Goal: Transaction & Acquisition: Obtain resource

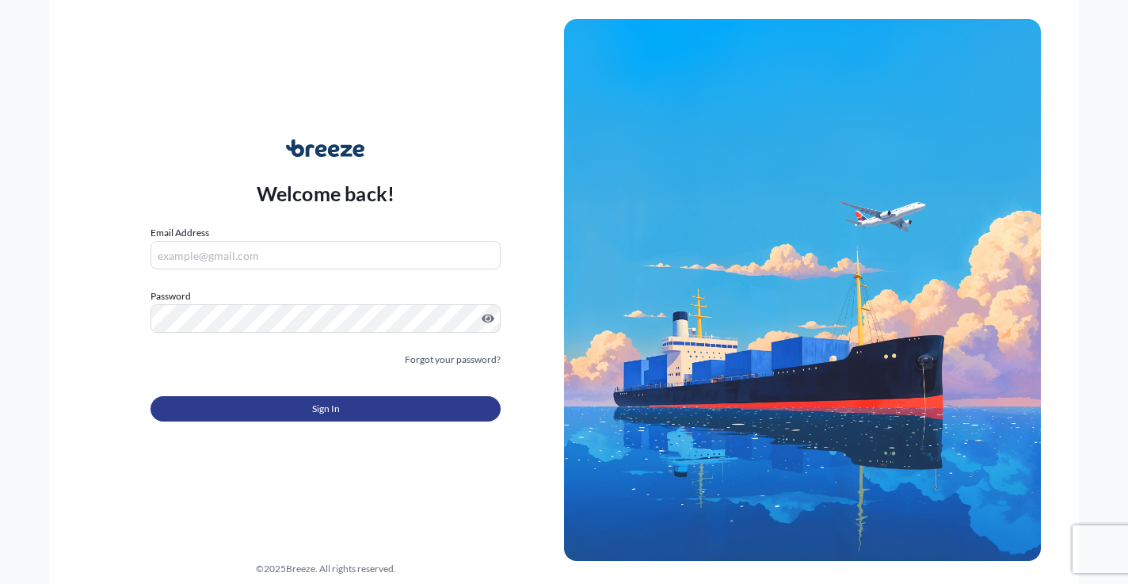
type input "[EMAIL_ADDRESS][DOMAIN_NAME]"
click at [284, 406] on button "Sign In" at bounding box center [325, 408] width 350 height 25
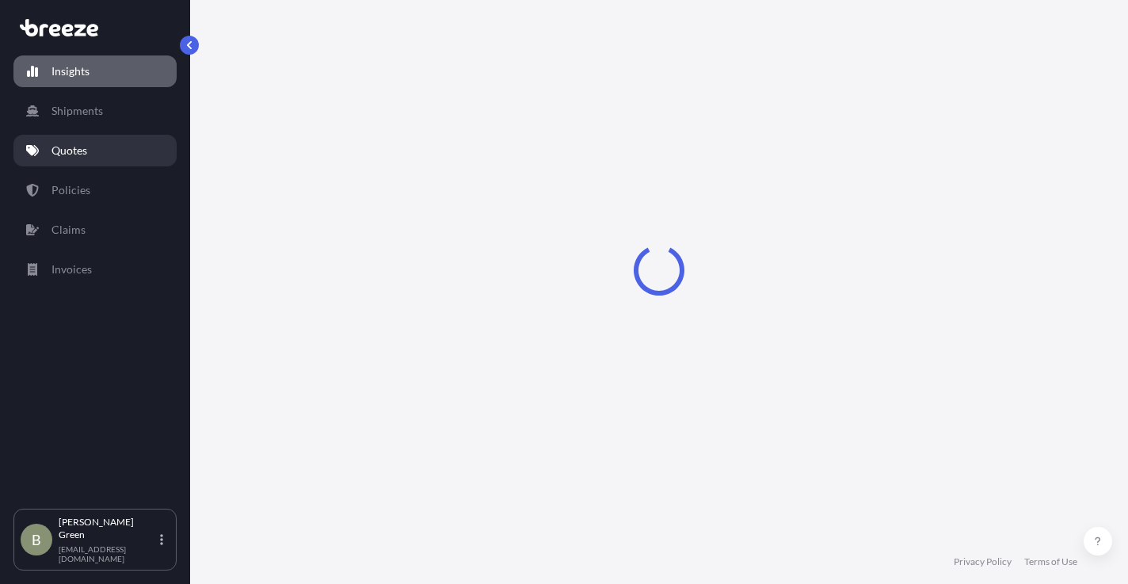
click at [69, 152] on p "Quotes" at bounding box center [69, 151] width 36 height 16
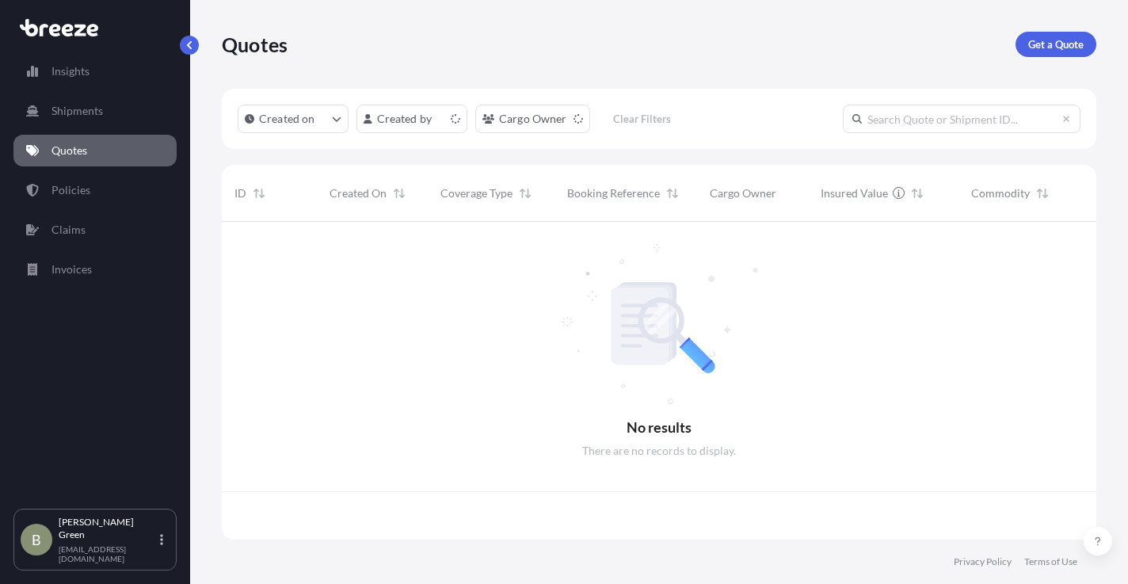
scroll to position [314, 862]
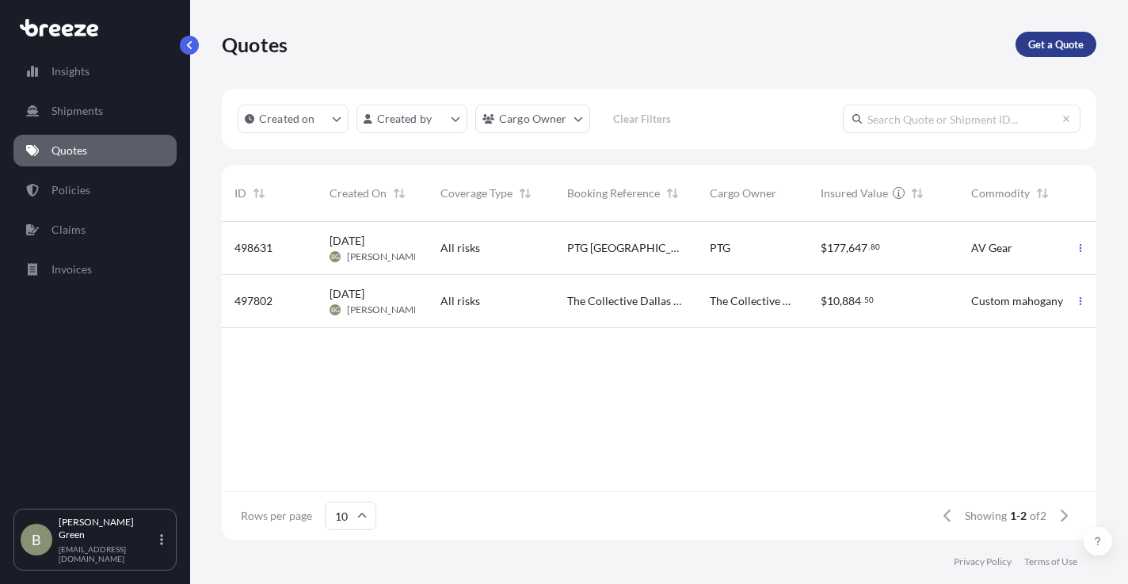
click at [1030, 47] on p "Get a Quote" at bounding box center [1055, 44] width 55 height 16
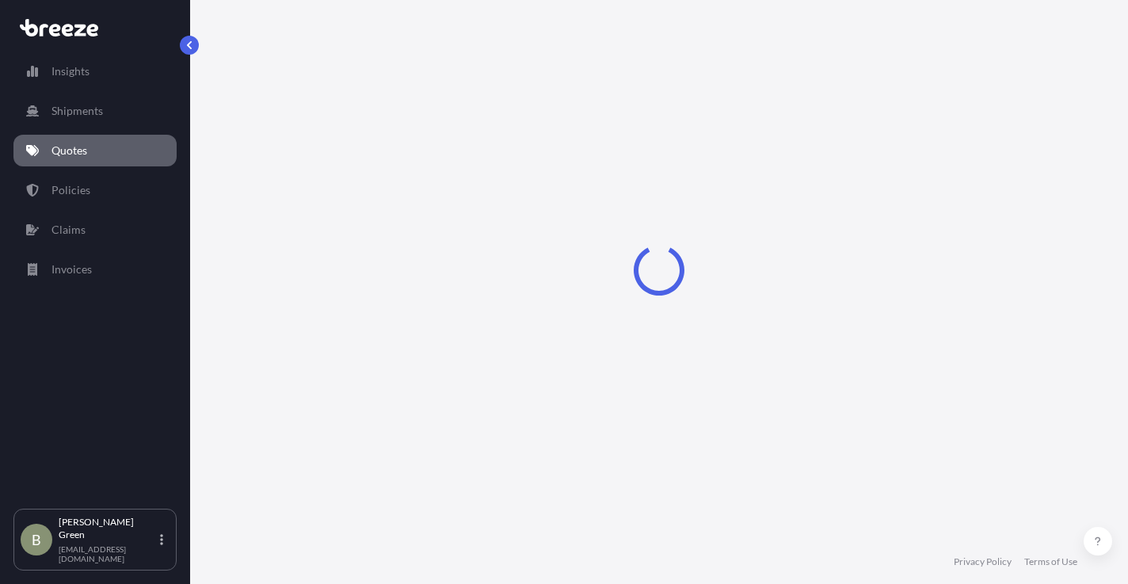
scroll to position [25, 0]
select select "Sea"
select select "1"
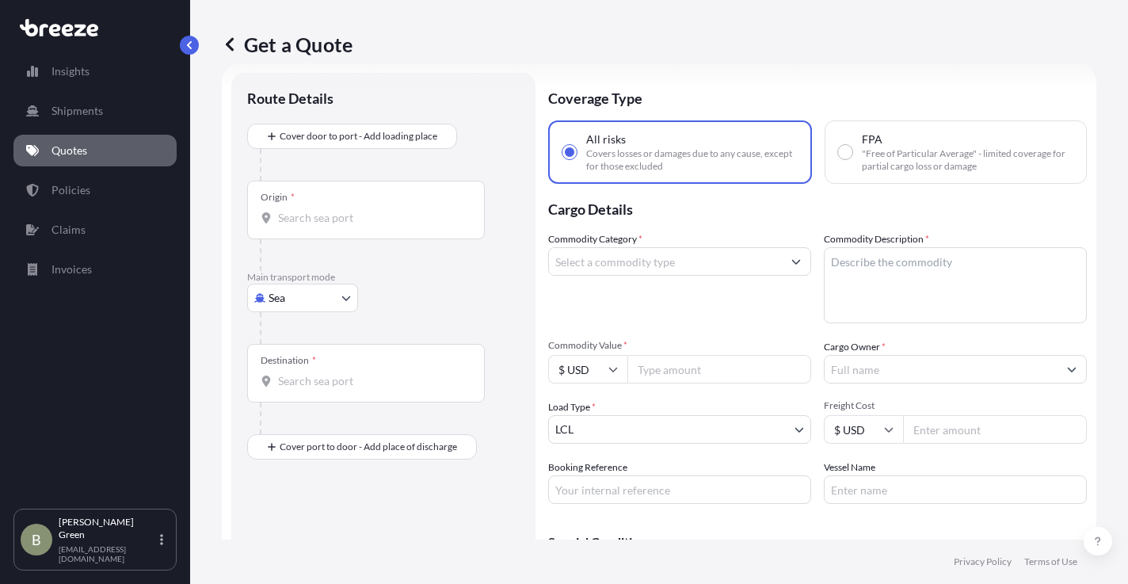
click at [273, 312] on div at bounding box center [390, 328] width 260 height 32
click at [273, 300] on body "Insights Shipments Quotes Policies Claims Invoices B [PERSON_NAME] [EMAIL_ADDRE…" at bounding box center [564, 292] width 1128 height 584
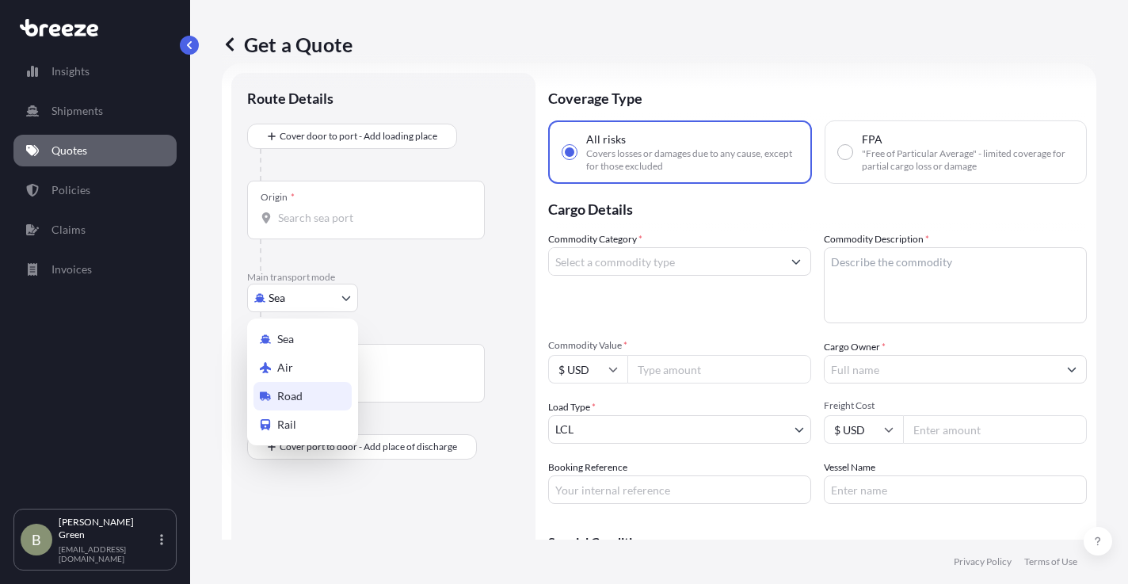
click at [282, 396] on span "Road" at bounding box center [289, 396] width 25 height 16
select select "Road"
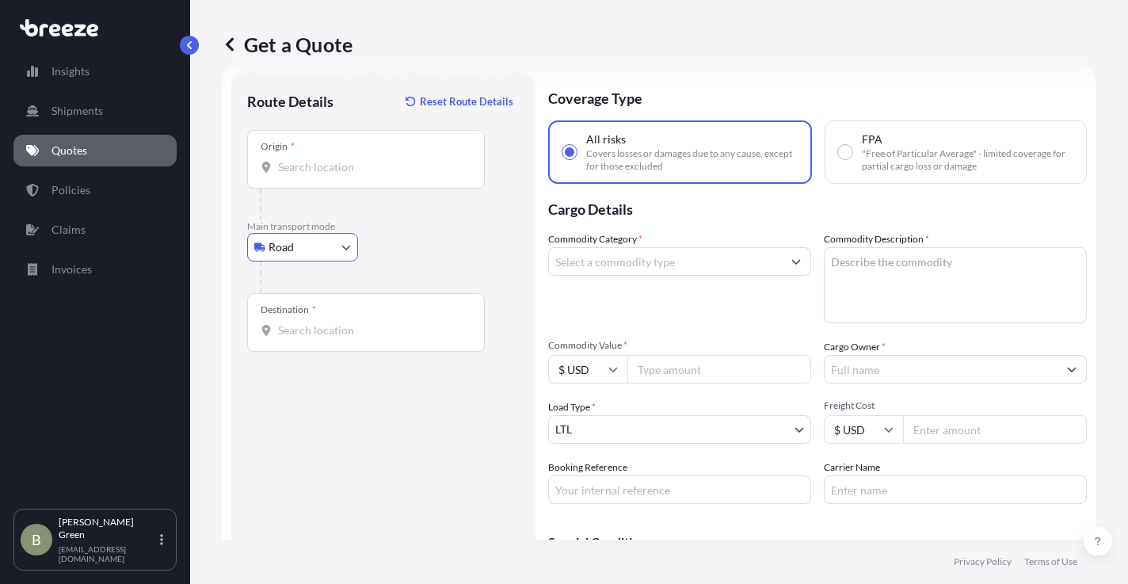
click at [298, 173] on input "Origin *" at bounding box center [371, 167] width 187 height 16
click at [409, 164] on input "Origin * Please select an origin" at bounding box center [371, 167] width 187 height 16
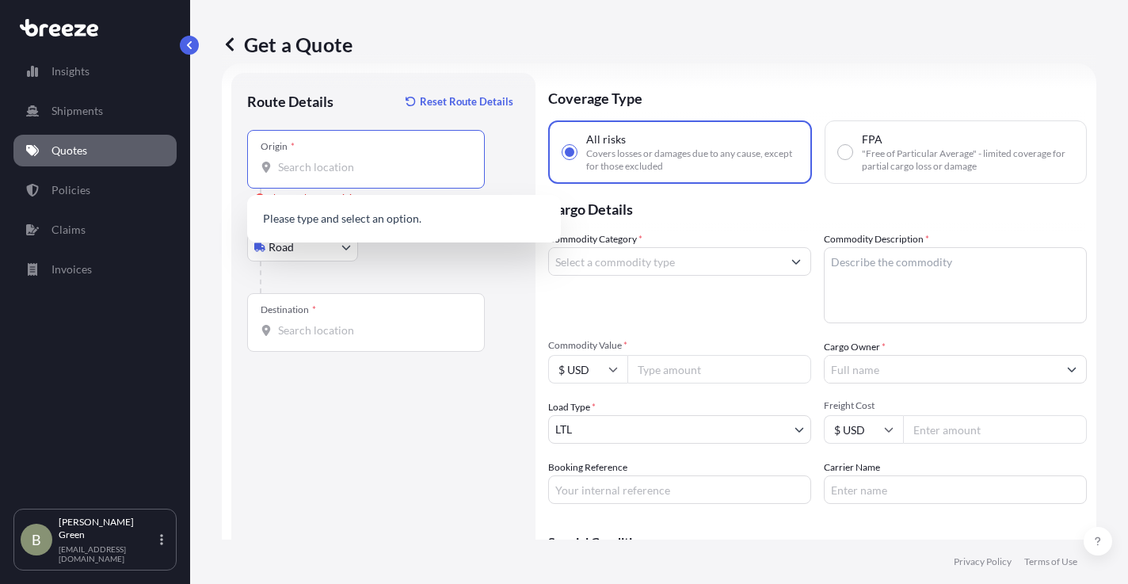
paste input "[GEOGRAPHIC_DATA], [GEOGRAPHIC_DATA]"
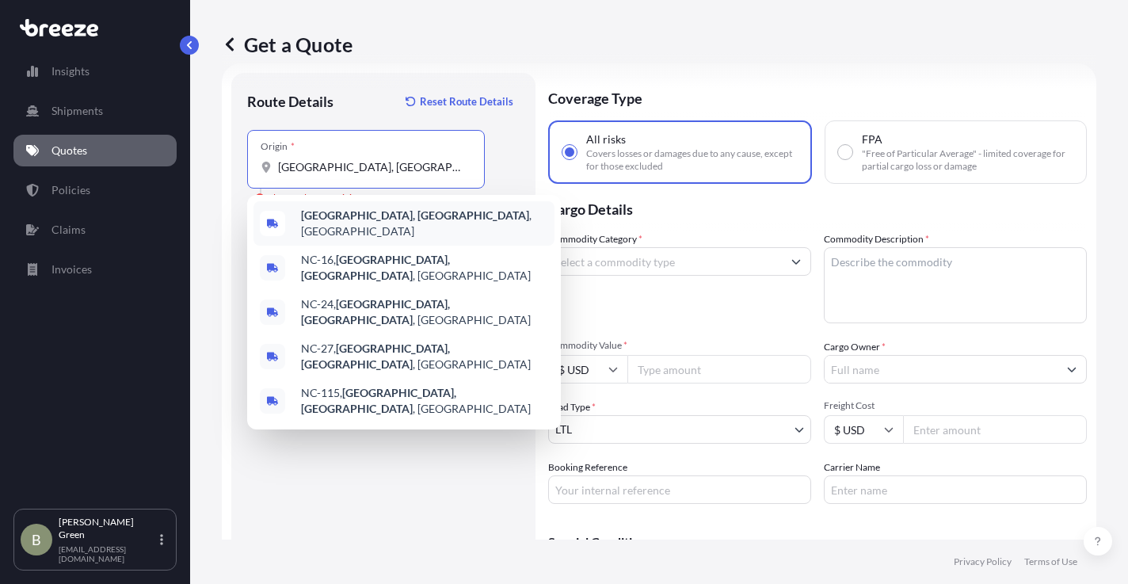
click at [370, 219] on span "[GEOGRAPHIC_DATA], [GEOGRAPHIC_DATA] , [GEOGRAPHIC_DATA]" at bounding box center [424, 223] width 247 height 32
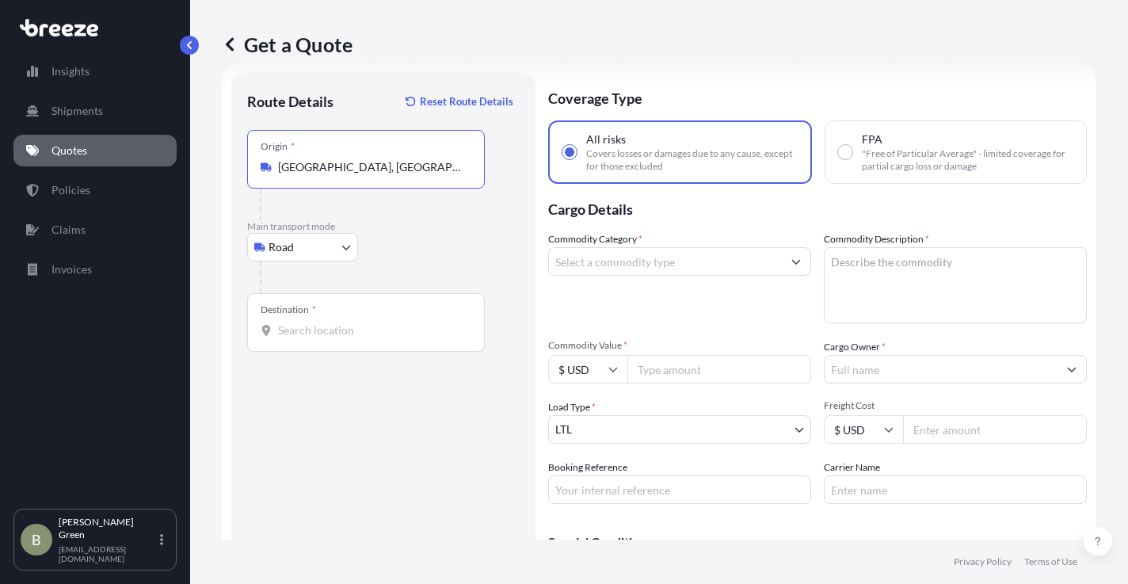
paste input "[GEOGRAPHIC_DATA], [GEOGRAPHIC_DATA]"
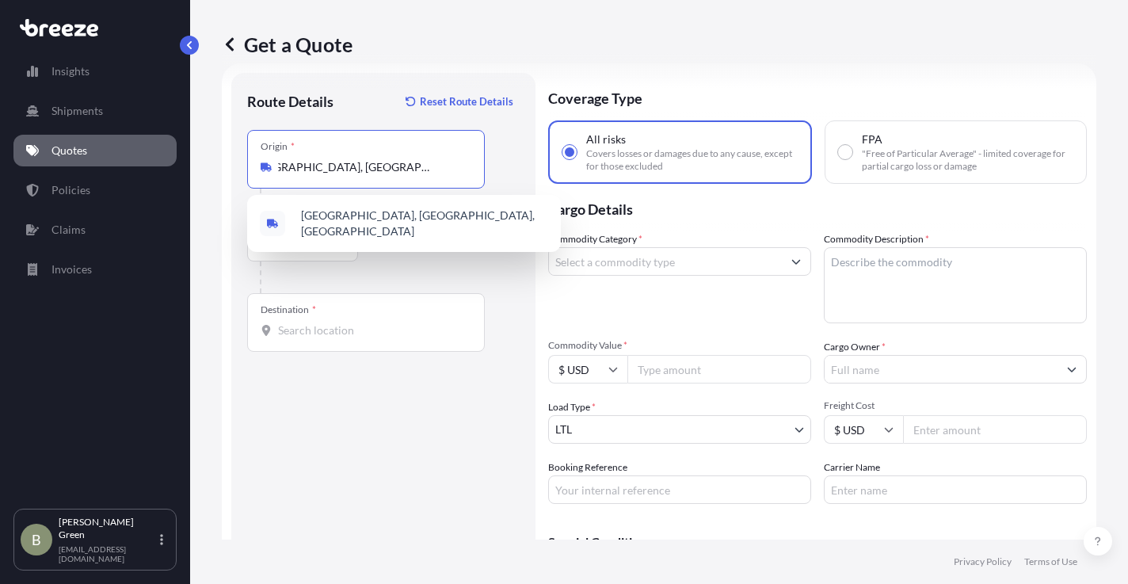
scroll to position [0, 25]
type input "[GEOGRAPHIC_DATA], [GEOGRAPHIC_DATA], [GEOGRAPHIC_DATA]"
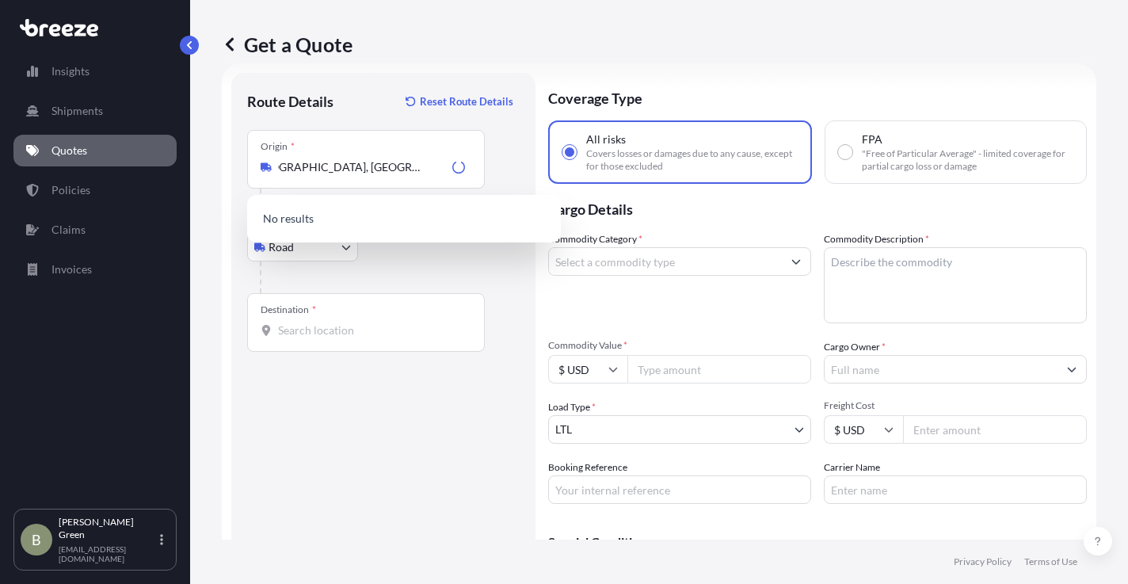
click at [360, 383] on div "Route Details Reset Route Details Place of loading Road Road Rail Origin * [GEO…" at bounding box center [383, 356] width 272 height 535
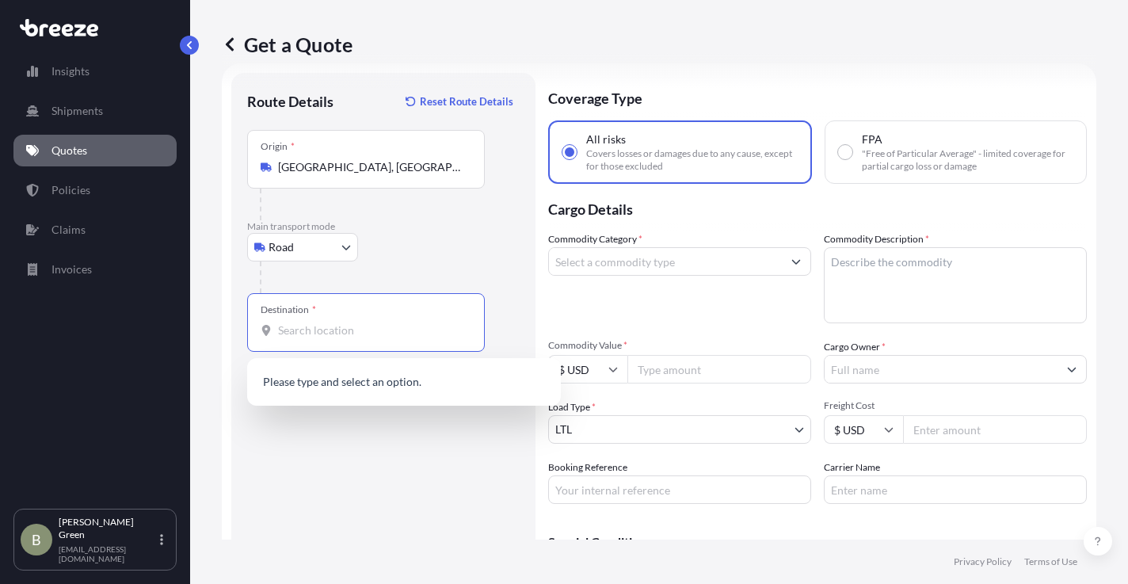
click at [322, 329] on input "Destination *" at bounding box center [371, 330] width 187 height 16
paste input "[GEOGRAPHIC_DATA], [GEOGRAPHIC_DATA]"
type input "[GEOGRAPHIC_DATA], [GEOGRAPHIC_DATA]"
click at [339, 171] on input "[GEOGRAPHIC_DATA], [GEOGRAPHIC_DATA], [GEOGRAPHIC_DATA]" at bounding box center [371, 167] width 187 height 16
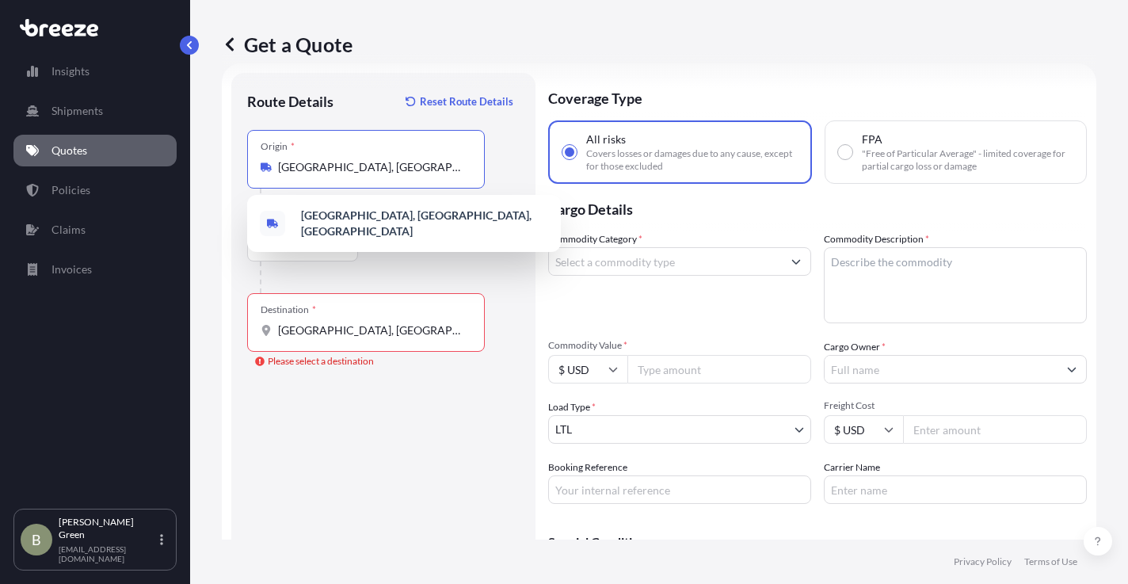
click at [339, 171] on input "[GEOGRAPHIC_DATA], [GEOGRAPHIC_DATA], [GEOGRAPHIC_DATA]" at bounding box center [371, 167] width 187 height 16
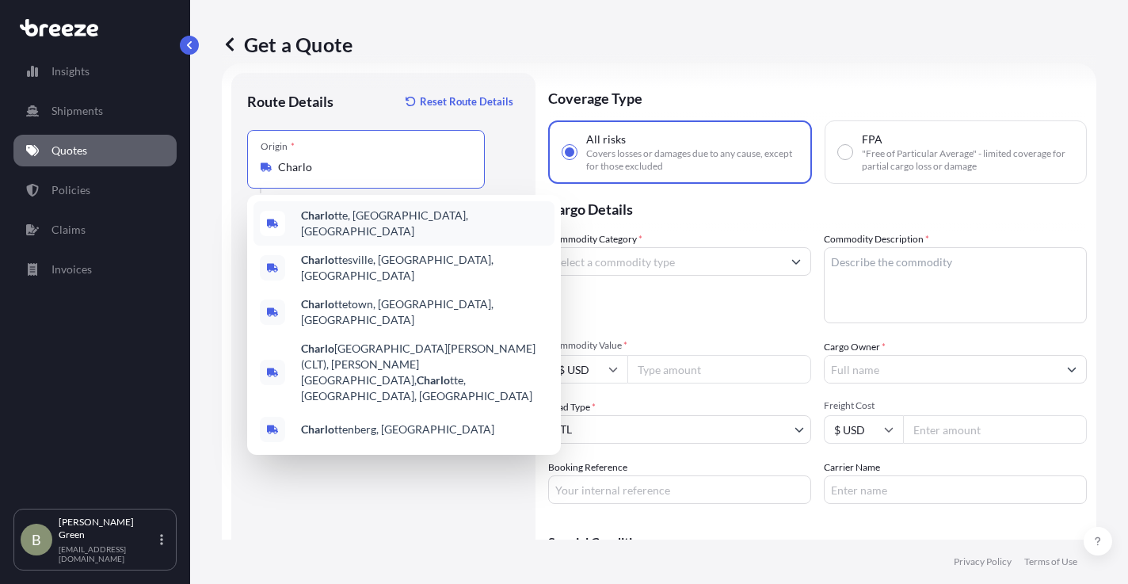
click at [333, 247] on div "Charlo ttesville, [GEOGRAPHIC_DATA], [GEOGRAPHIC_DATA]" at bounding box center [403, 268] width 301 height 44
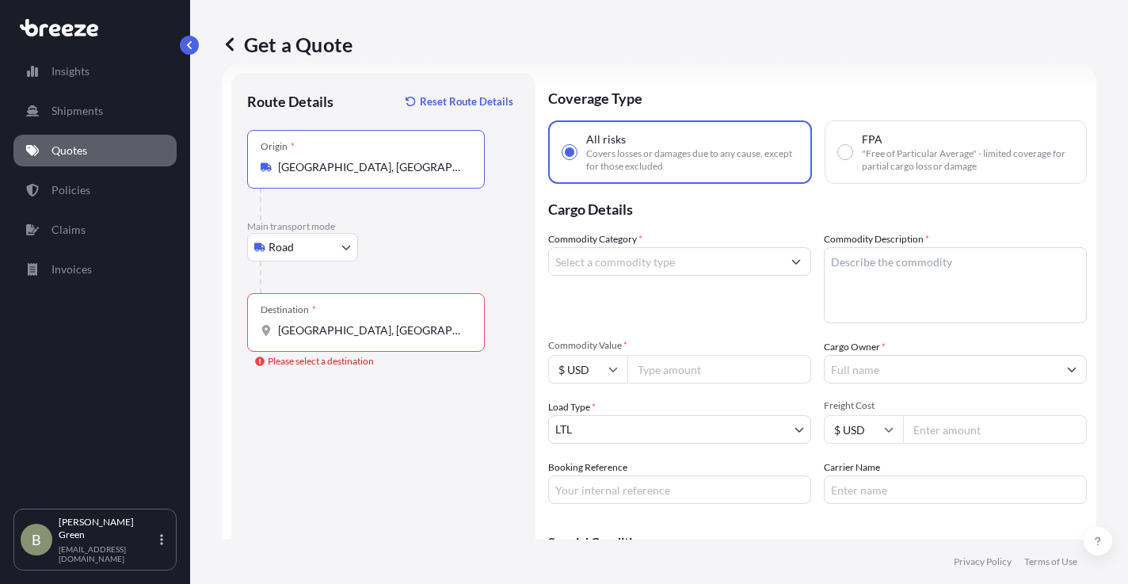
drag, startPoint x: 399, startPoint y: 166, endPoint x: 265, endPoint y: 166, distance: 134.6
click at [265, 166] on div "[GEOGRAPHIC_DATA], [GEOGRAPHIC_DATA], [GEOGRAPHIC_DATA]" at bounding box center [366, 167] width 211 height 16
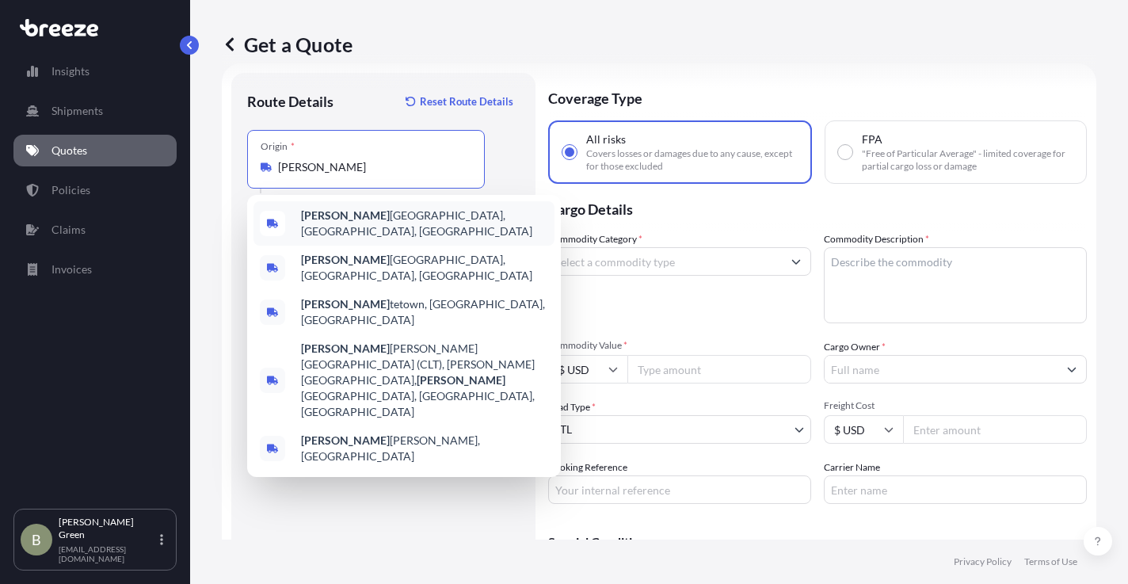
click at [370, 226] on span "[PERSON_NAME], [GEOGRAPHIC_DATA], [GEOGRAPHIC_DATA]" at bounding box center [424, 223] width 247 height 32
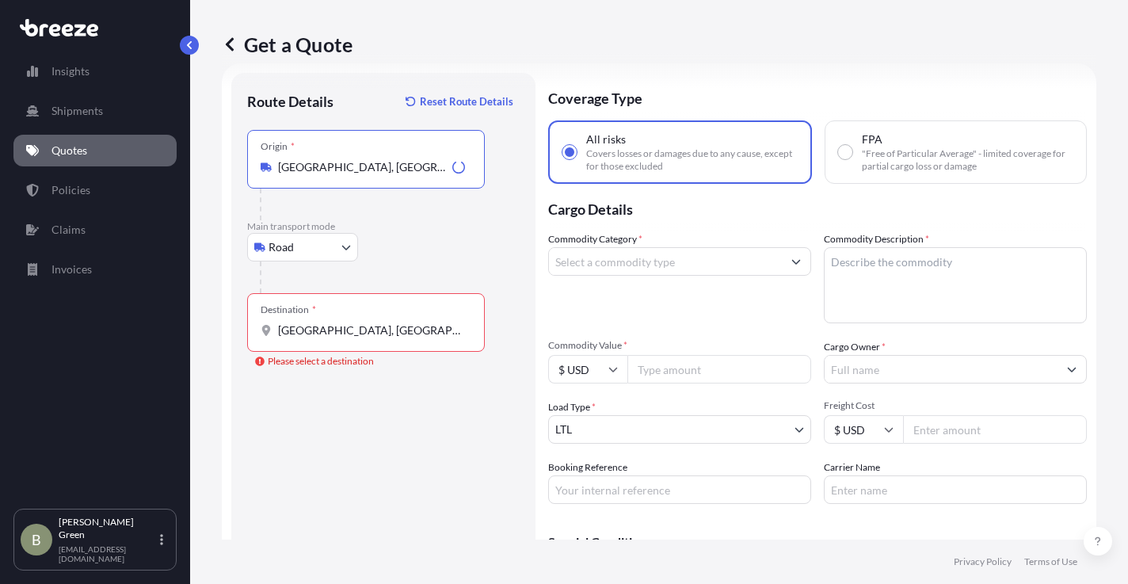
type input "[GEOGRAPHIC_DATA], [GEOGRAPHIC_DATA], [GEOGRAPHIC_DATA]"
click at [354, 340] on div "Destination * [GEOGRAPHIC_DATA], [GEOGRAPHIC_DATA]" at bounding box center [366, 322] width 238 height 59
click at [354, 338] on input "[GEOGRAPHIC_DATA], [GEOGRAPHIC_DATA]" at bounding box center [371, 330] width 187 height 16
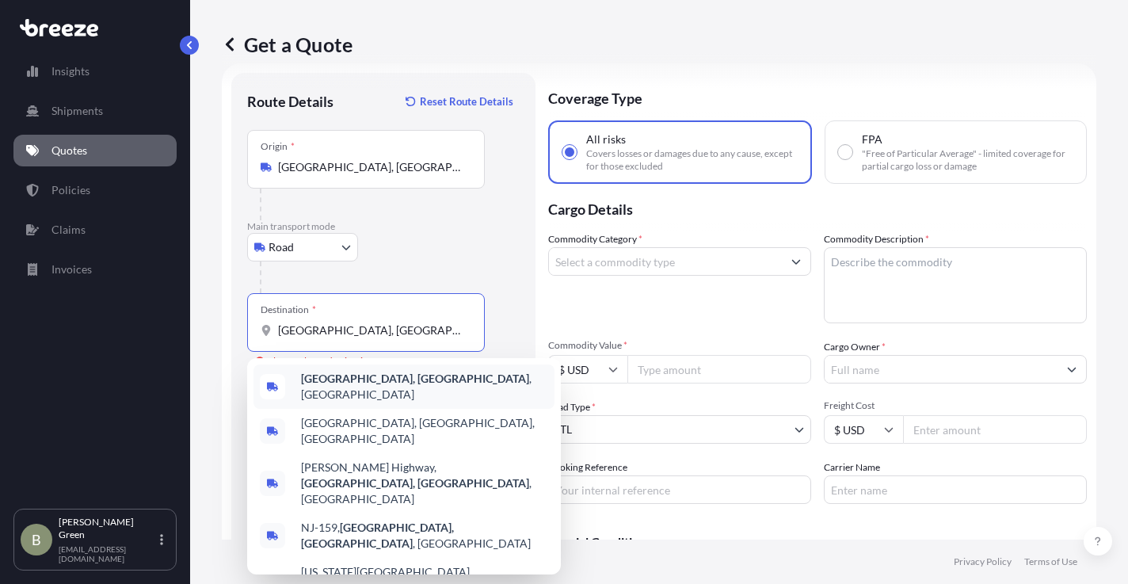
click at [351, 376] on b "[GEOGRAPHIC_DATA], [GEOGRAPHIC_DATA]" at bounding box center [415, 377] width 228 height 13
type input "[GEOGRAPHIC_DATA], [GEOGRAPHIC_DATA], [GEOGRAPHIC_DATA]"
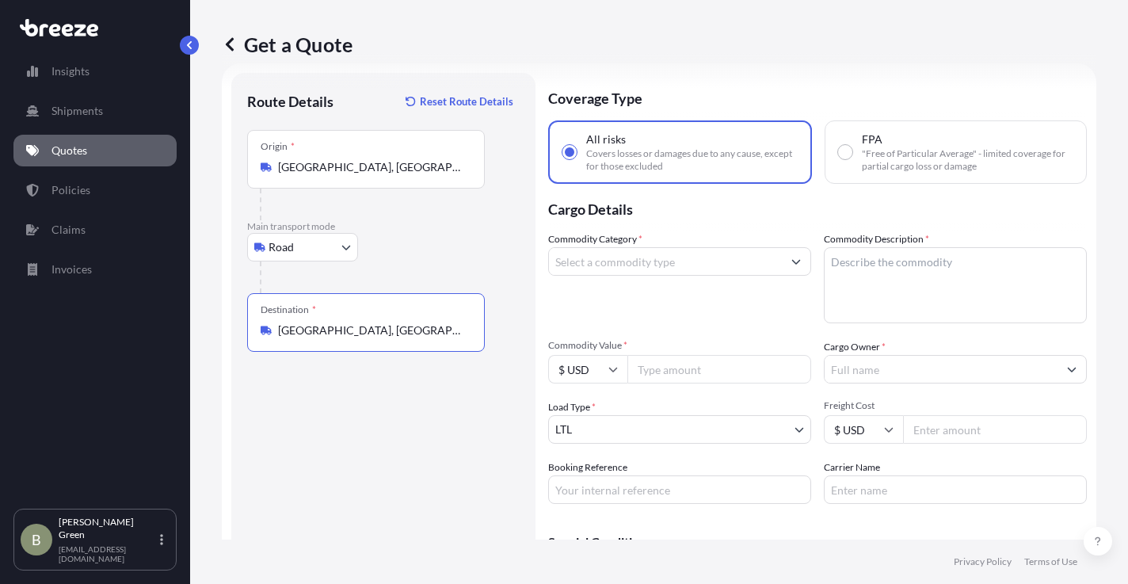
click at [584, 272] on input "Commodity Category *" at bounding box center [665, 261] width 233 height 29
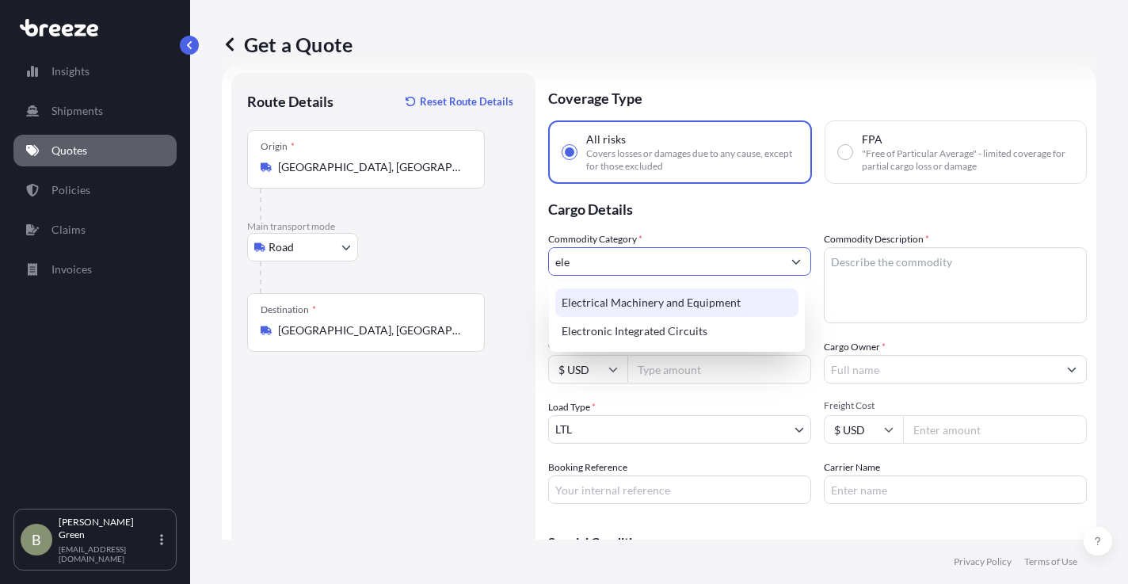
click at [611, 304] on div "Electrical Machinery and Equipment" at bounding box center [676, 302] width 243 height 29
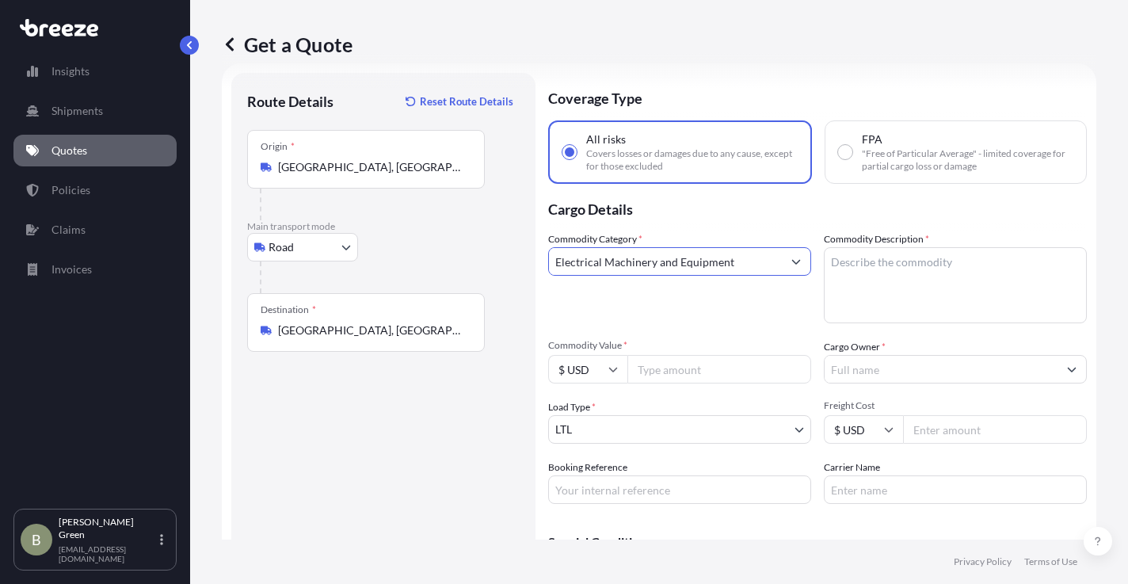
type input "Electrical Machinery and Equipment"
click at [884, 268] on textarea "Commodity Description *" at bounding box center [955, 285] width 263 height 76
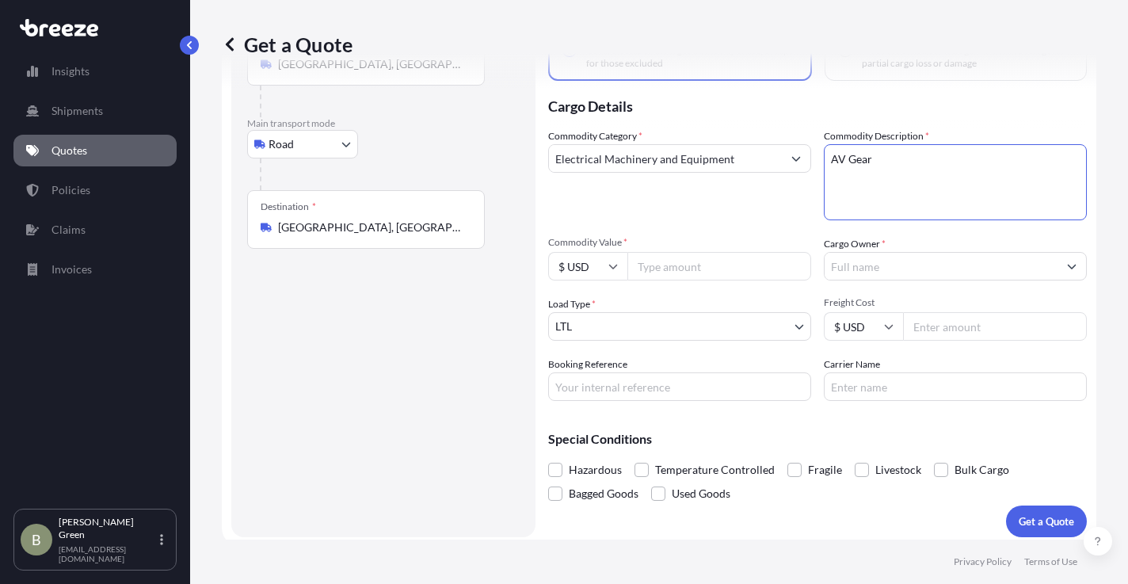
scroll to position [135, 0]
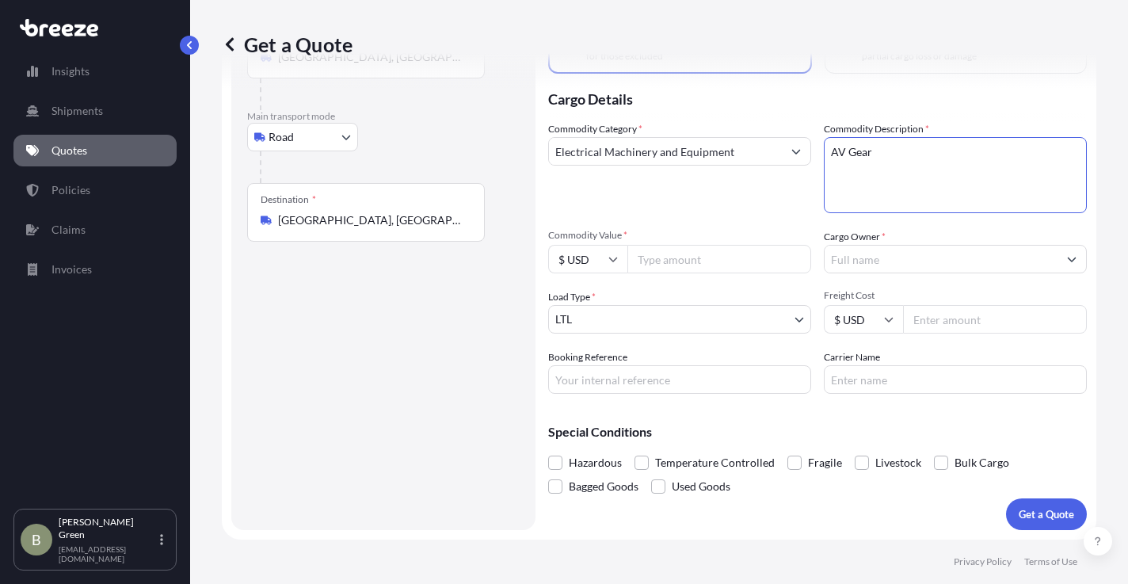
type textarea "AV Gear"
click at [668, 265] on input "Commodity Value *" at bounding box center [719, 259] width 184 height 29
type input "750"
click at [697, 285] on div "Commodity Category * Electrical Machinery and Equipment Commodity Description *…" at bounding box center [817, 257] width 539 height 272
click at [858, 258] on input "Cargo Owner *" at bounding box center [940, 259] width 233 height 29
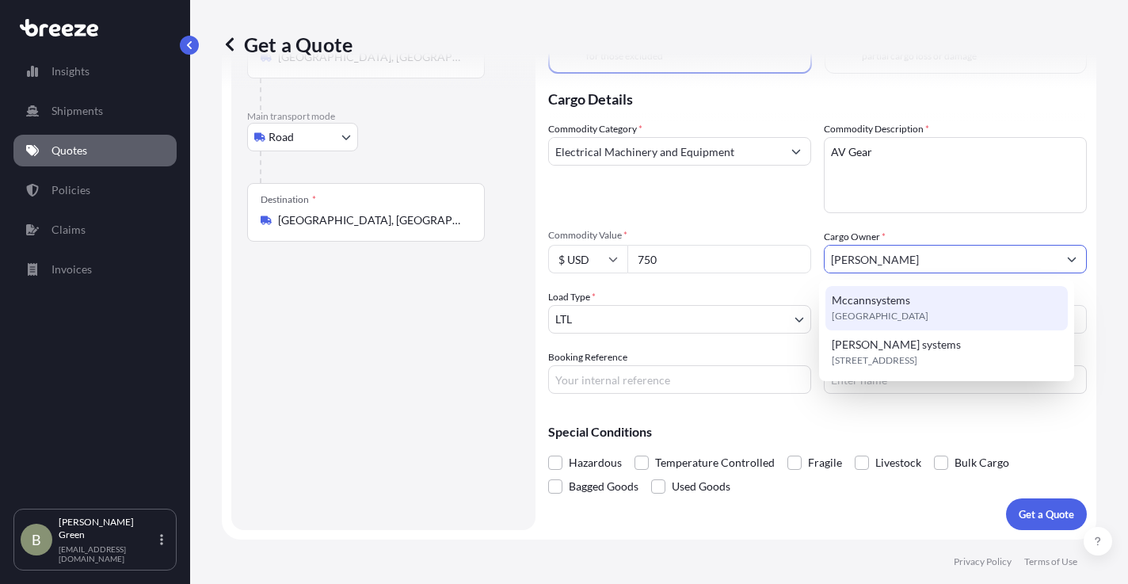
click at [859, 307] on span "Mccannsystems" at bounding box center [871, 300] width 78 height 16
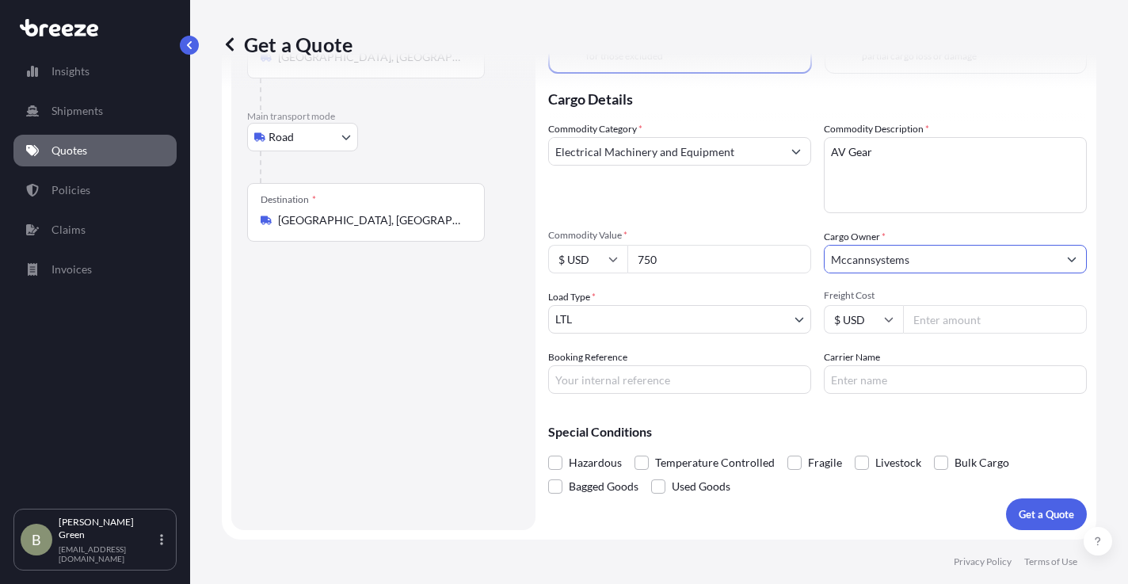
click at [863, 261] on input "Mccannsystems" at bounding box center [940, 259] width 233 height 29
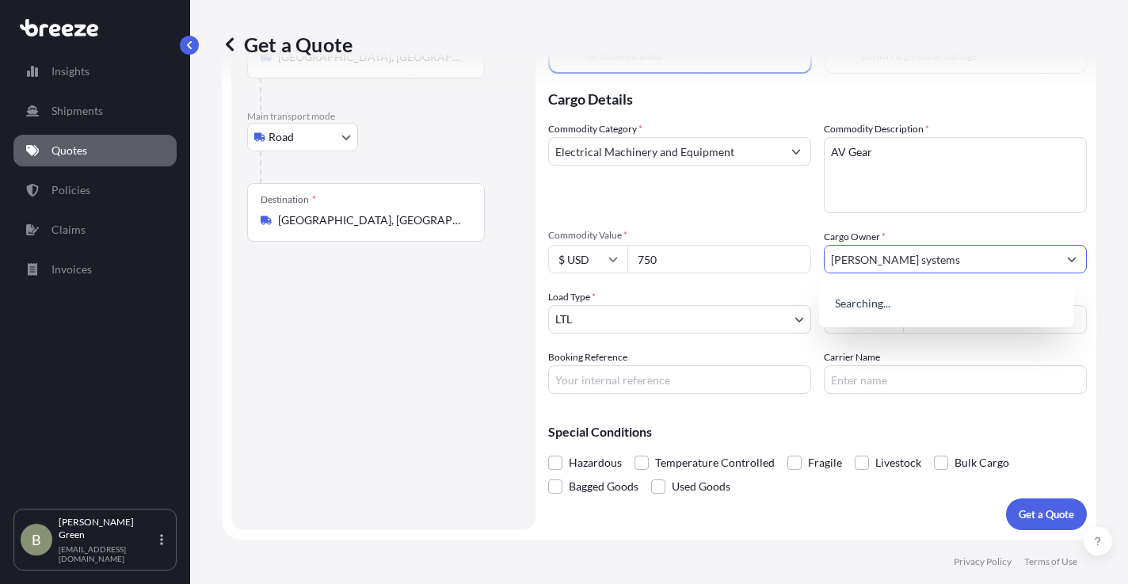
type input "[PERSON_NAME] systems"
click at [809, 415] on div "Special Conditions Hazardous Temperature Controlled Fragile Livestock Bulk Carg…" at bounding box center [817, 452] width 539 height 92
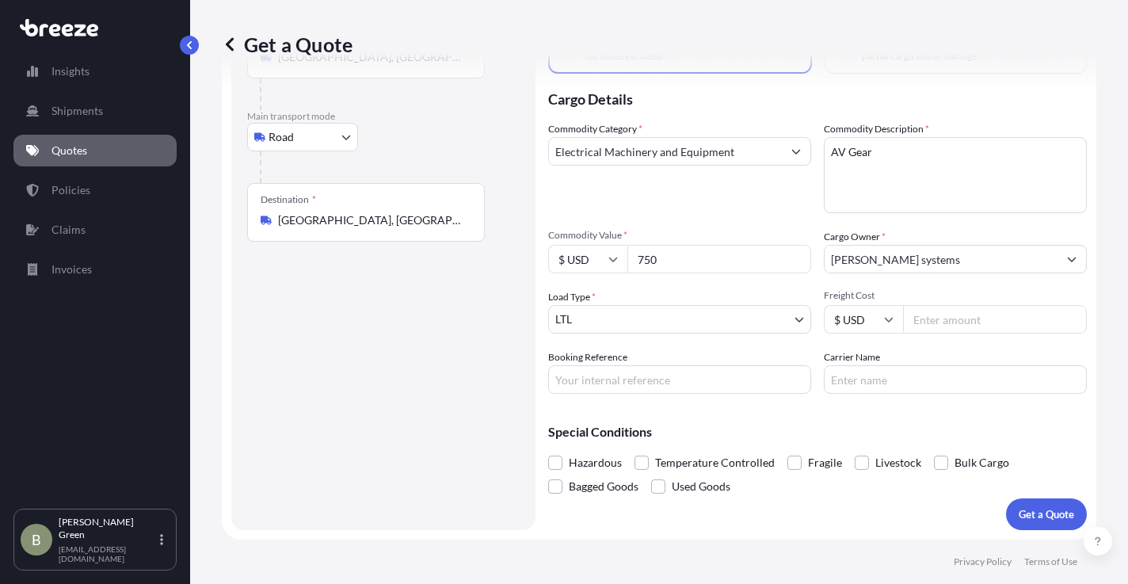
click at [923, 318] on input "Freight Cost" at bounding box center [995, 319] width 184 height 29
type input "313.95"
click at [767, 343] on div "Commodity Category * Electrical Machinery and Equipment Commodity Description *…" at bounding box center [817, 257] width 539 height 272
click at [645, 385] on input "Booking Reference" at bounding box center [679, 379] width 263 height 29
type input "Mccanns"
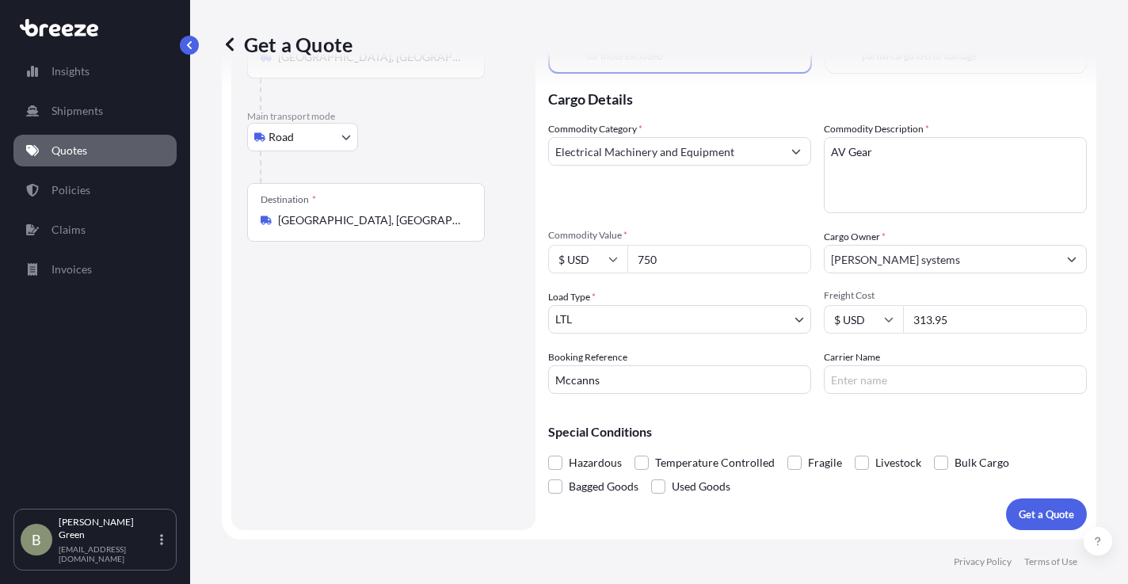
click at [832, 430] on p "Special Conditions" at bounding box center [817, 431] width 539 height 13
click at [1018, 514] on p "Get a Quote" at bounding box center [1045, 514] width 55 height 16
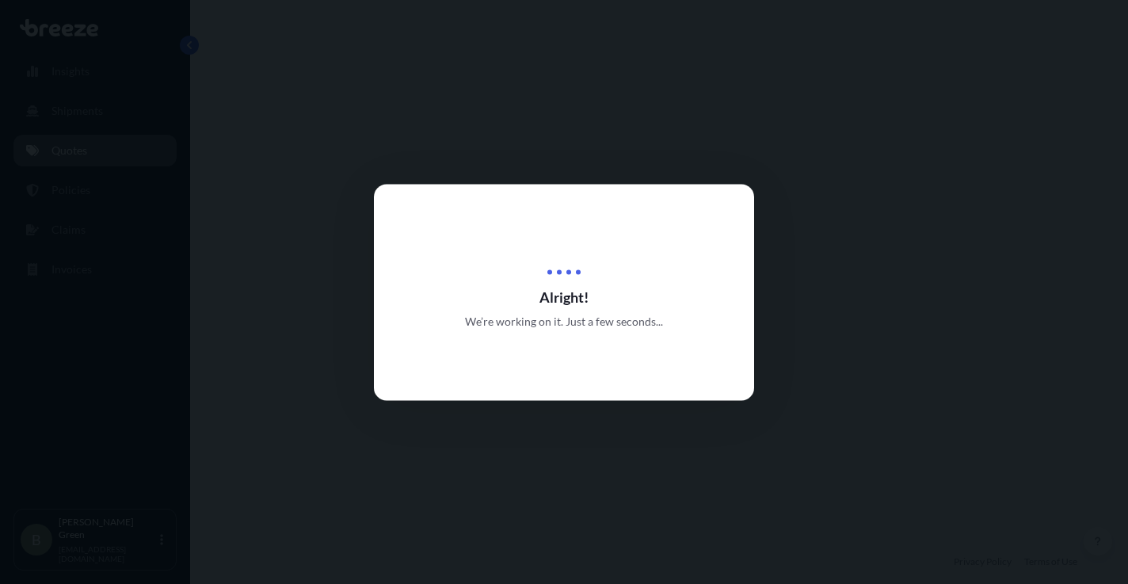
select select "Road"
select select "1"
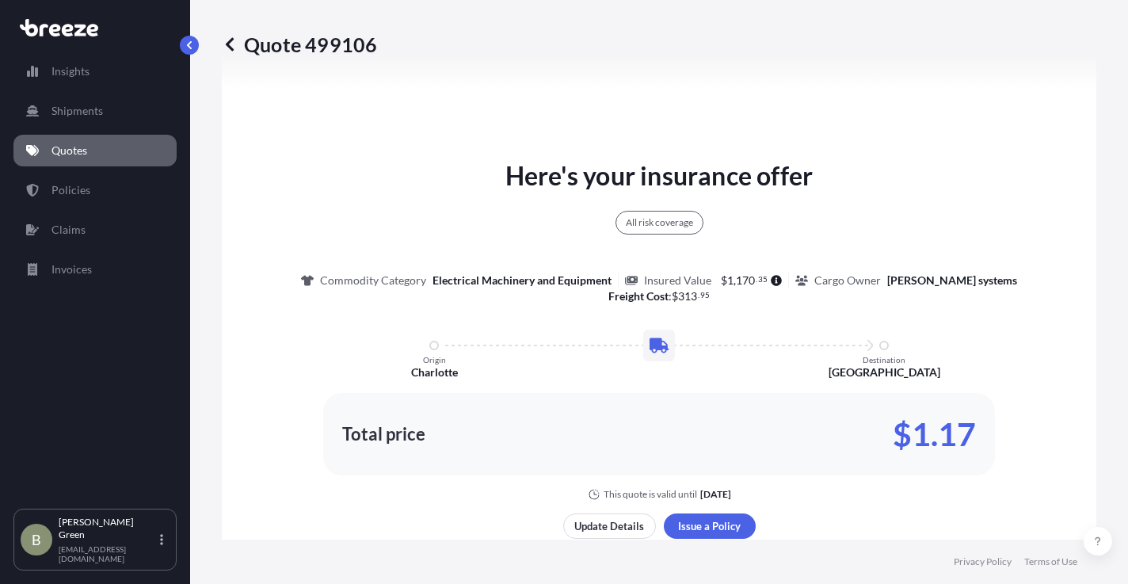
scroll to position [928, 0]
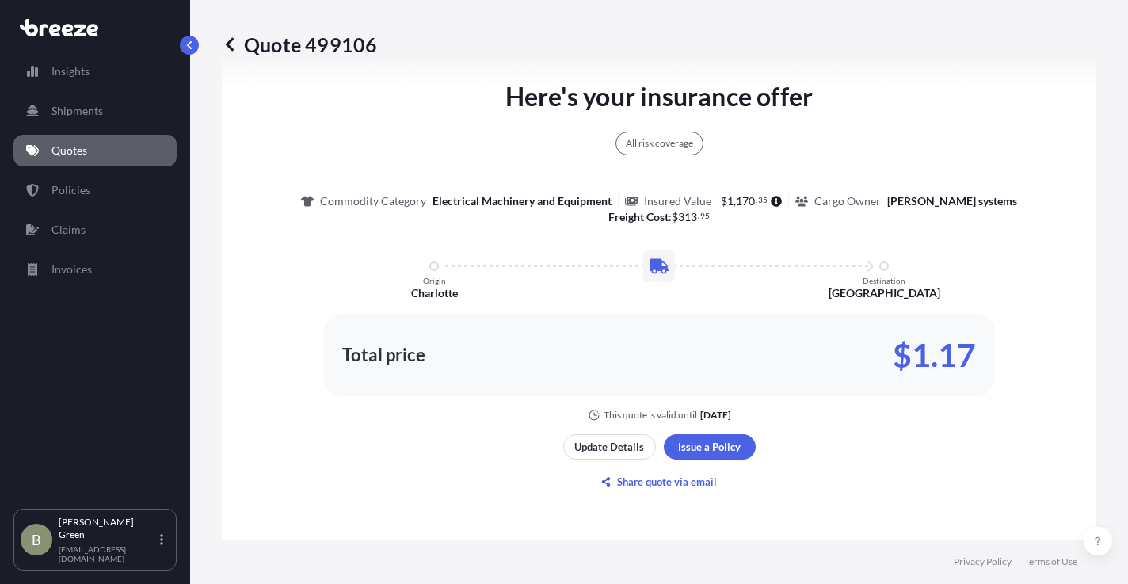
click at [236, 41] on icon at bounding box center [230, 44] width 16 height 16
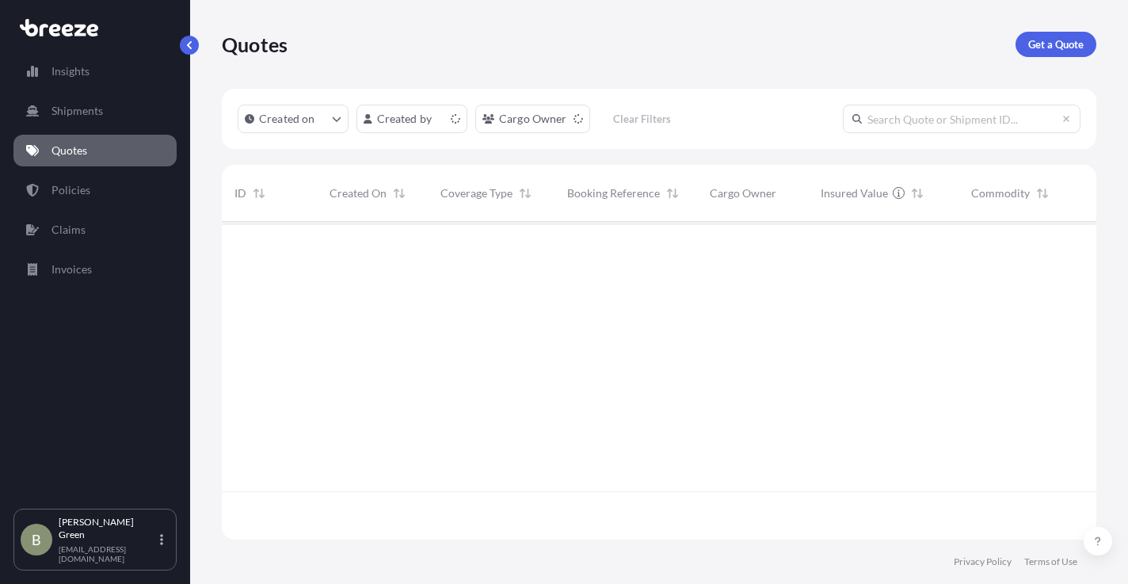
scroll to position [314, 862]
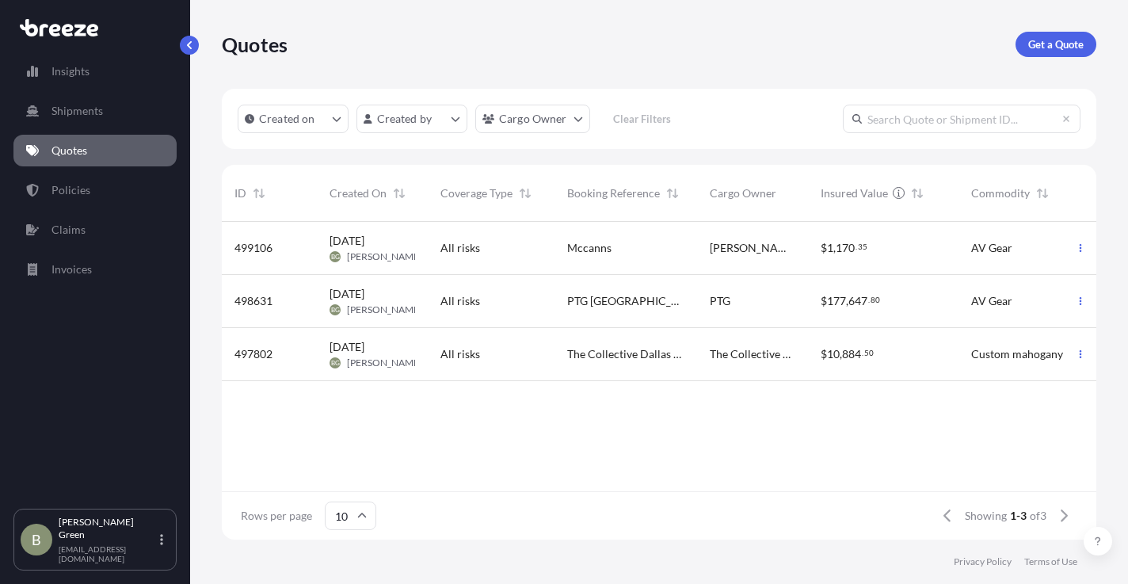
click at [479, 249] on div "All risks" at bounding box center [490, 248] width 101 height 16
select select "Road"
select select "1"
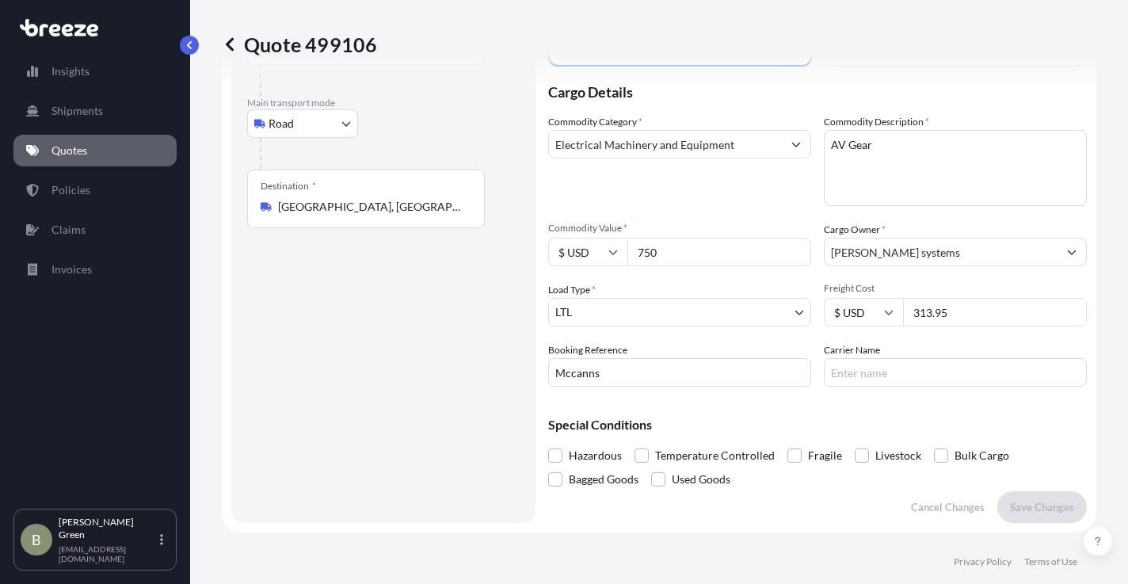
scroll to position [136, 0]
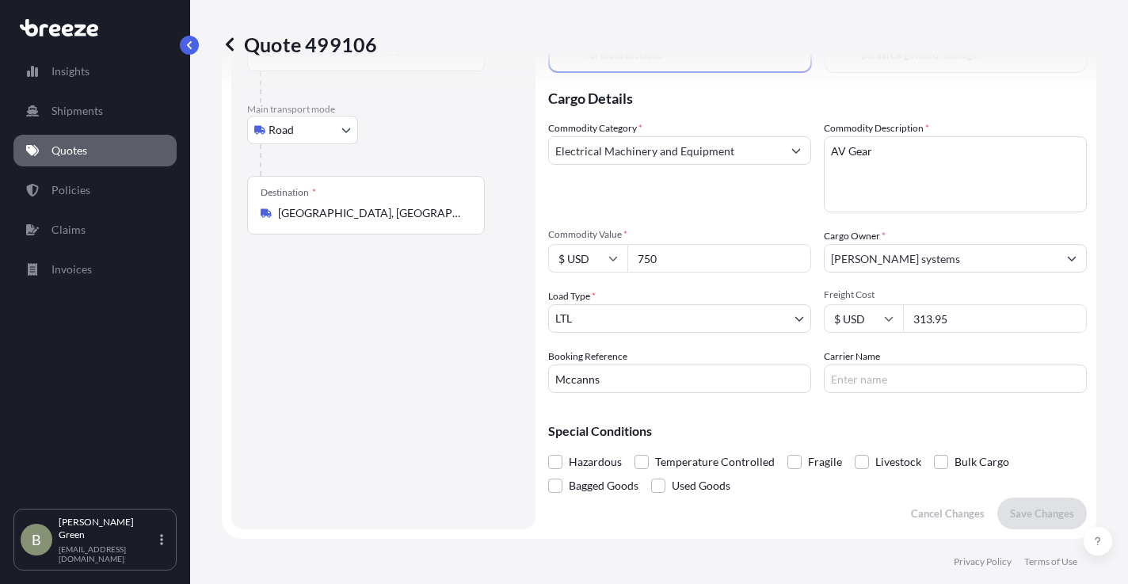
drag, startPoint x: 946, startPoint y: 320, endPoint x: 884, endPoint y: 323, distance: 61.9
click at [884, 323] on div "$ USD 313.95" at bounding box center [955, 318] width 263 height 29
click at [923, 322] on input "Freight Cost" at bounding box center [995, 318] width 184 height 29
type input "419"
click at [1014, 508] on p "Save Changes" at bounding box center [1042, 513] width 64 height 16
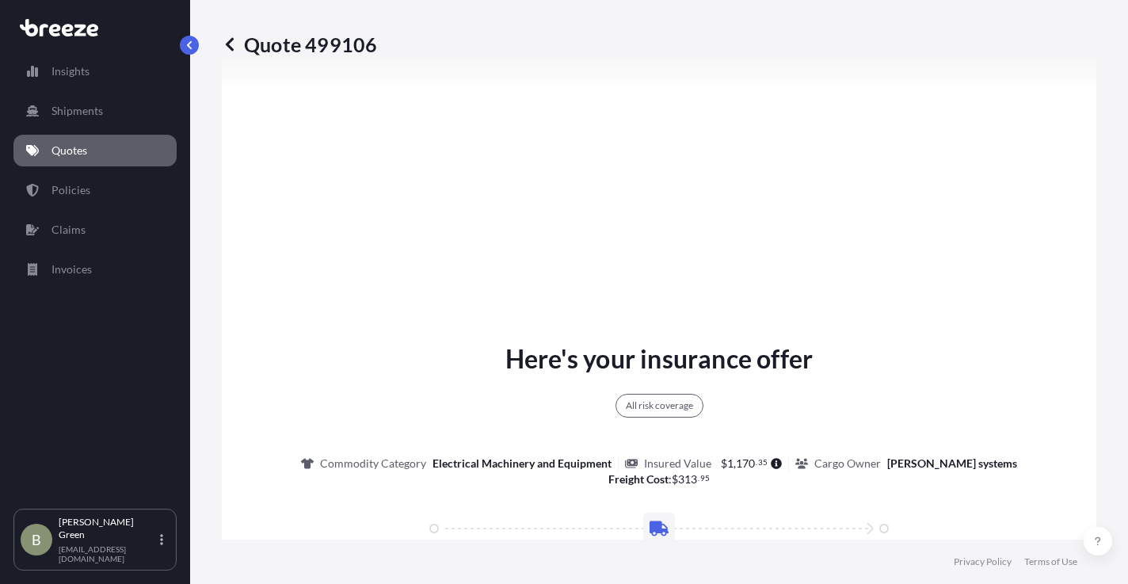
select select "Road"
select select "1"
